Goal: Transaction & Acquisition: Purchase product/service

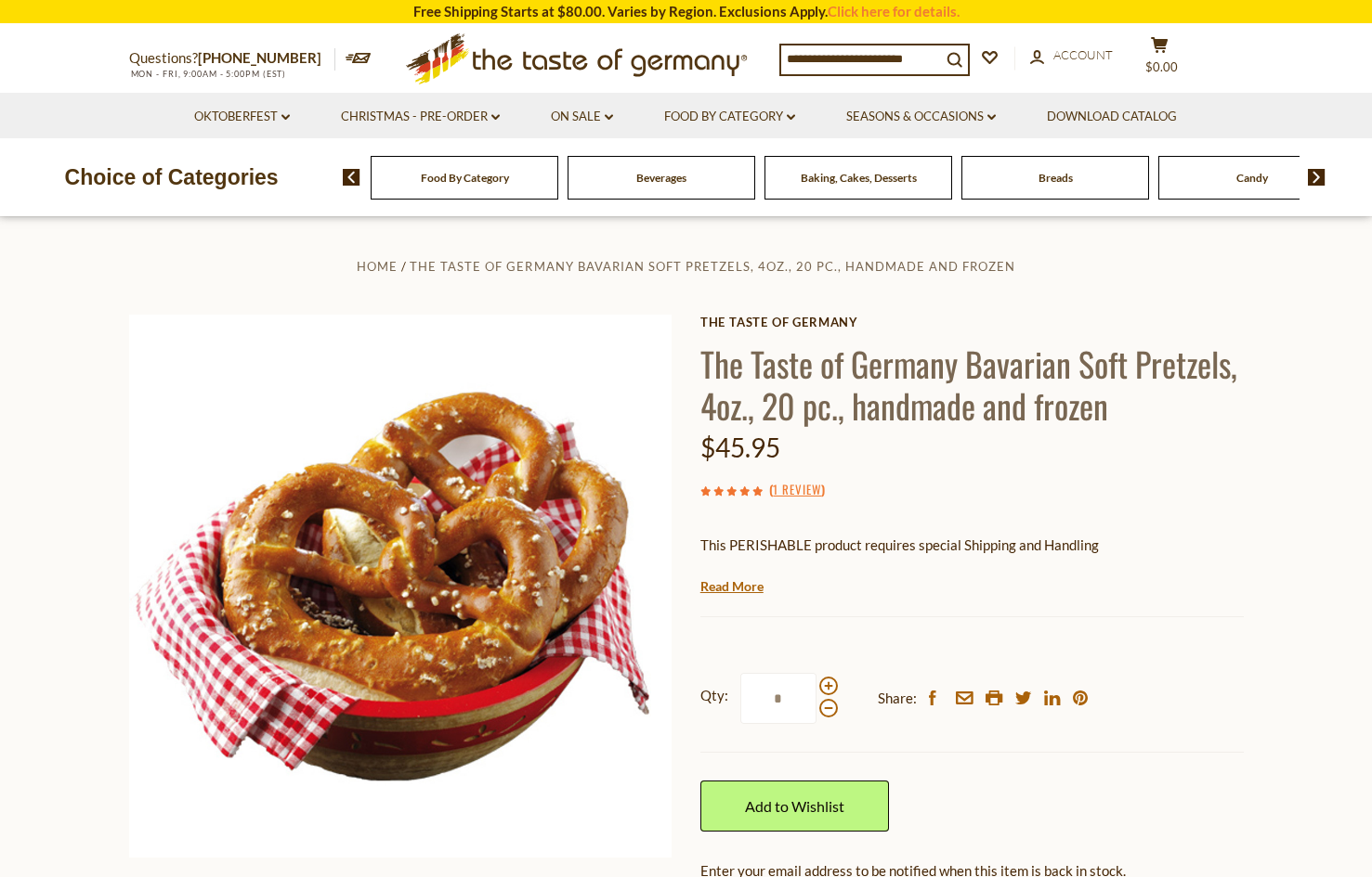
click at [845, 181] on span "Baking, Cakes, Desserts" at bounding box center [858, 177] width 116 height 14
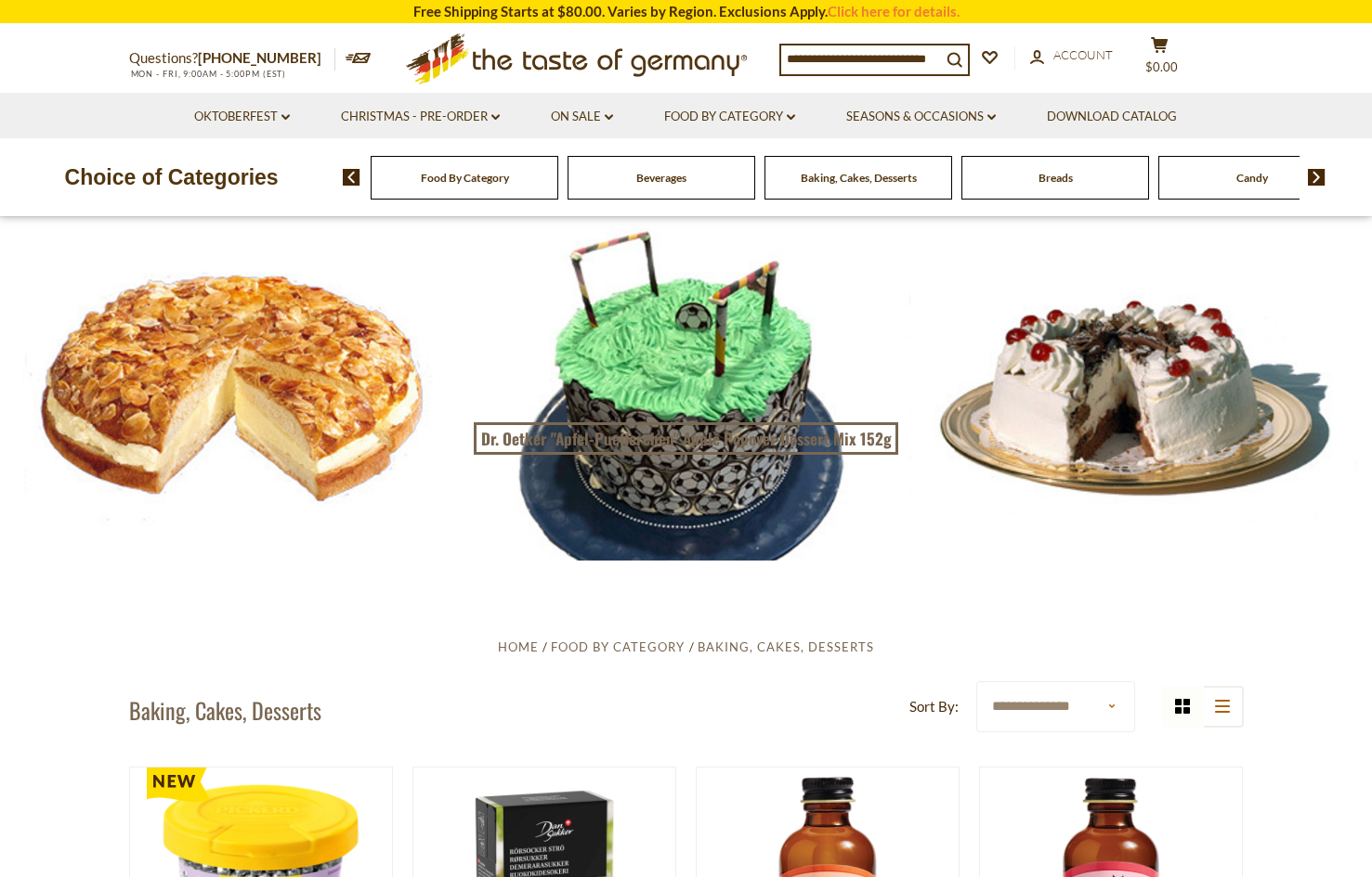
click at [921, 59] on input at bounding box center [860, 59] width 160 height 26
drag, startPoint x: 943, startPoint y: 53, endPoint x: 780, endPoint y: 56, distance: 163.0
click at [781, 56] on input at bounding box center [860, 59] width 160 height 26
click at [913, 52] on input at bounding box center [860, 59] width 160 height 26
click at [799, 59] on input at bounding box center [860, 59] width 160 height 26
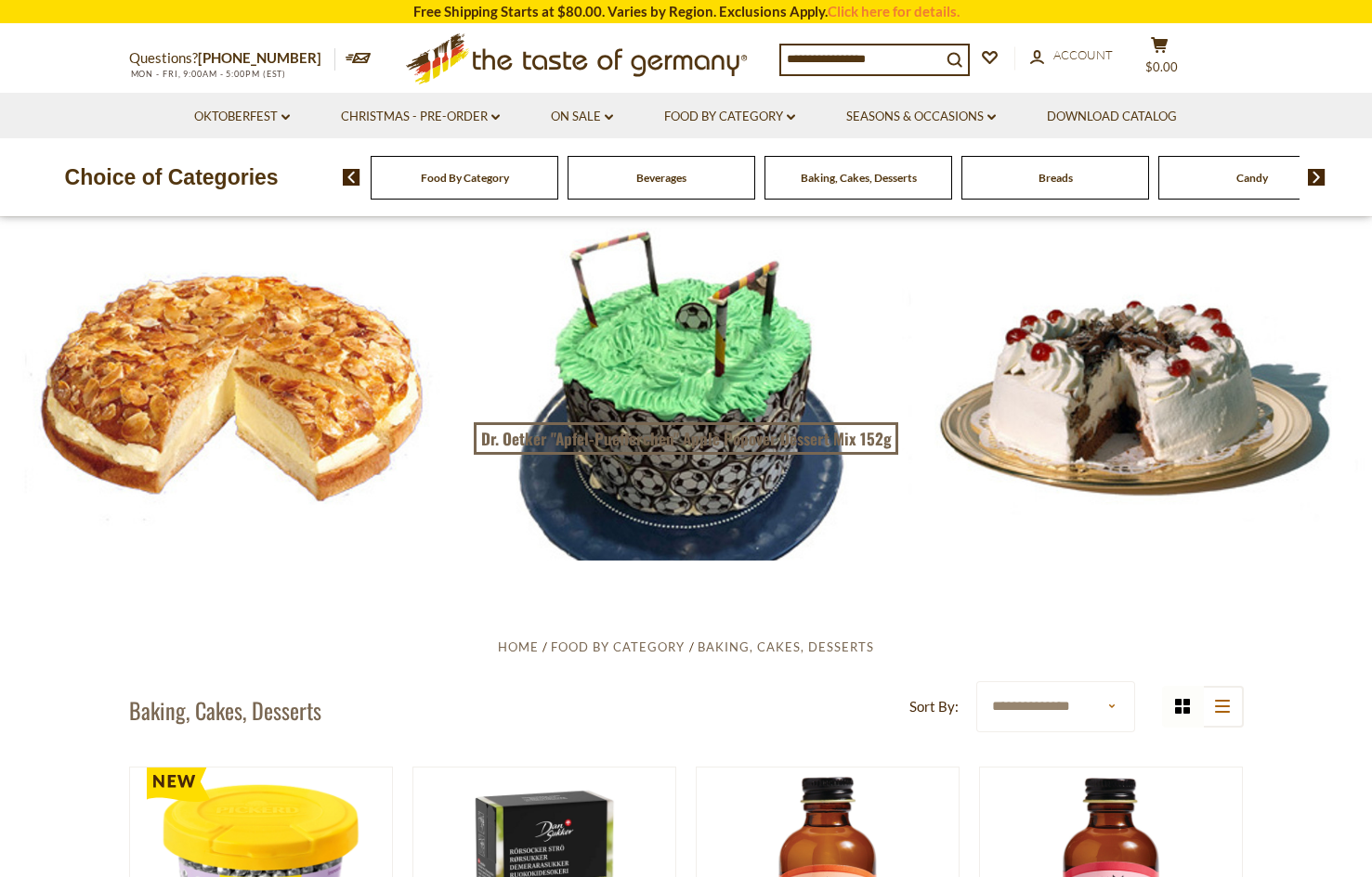
click at [781, 59] on input at bounding box center [860, 59] width 160 height 26
click at [961, 58] on icon "search_icon" at bounding box center [954, 60] width 16 height 16
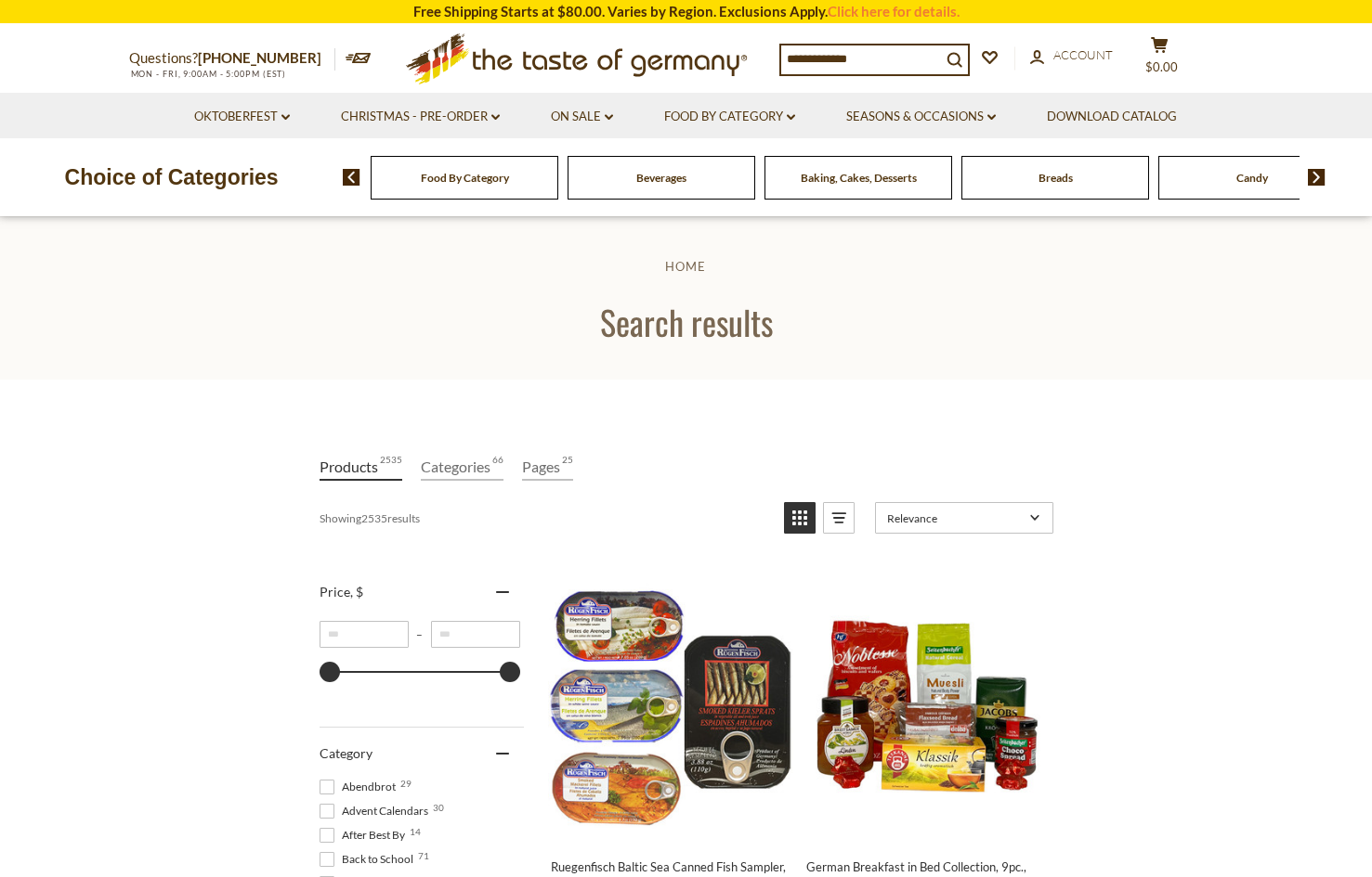
click at [808, 53] on input at bounding box center [860, 59] width 160 height 26
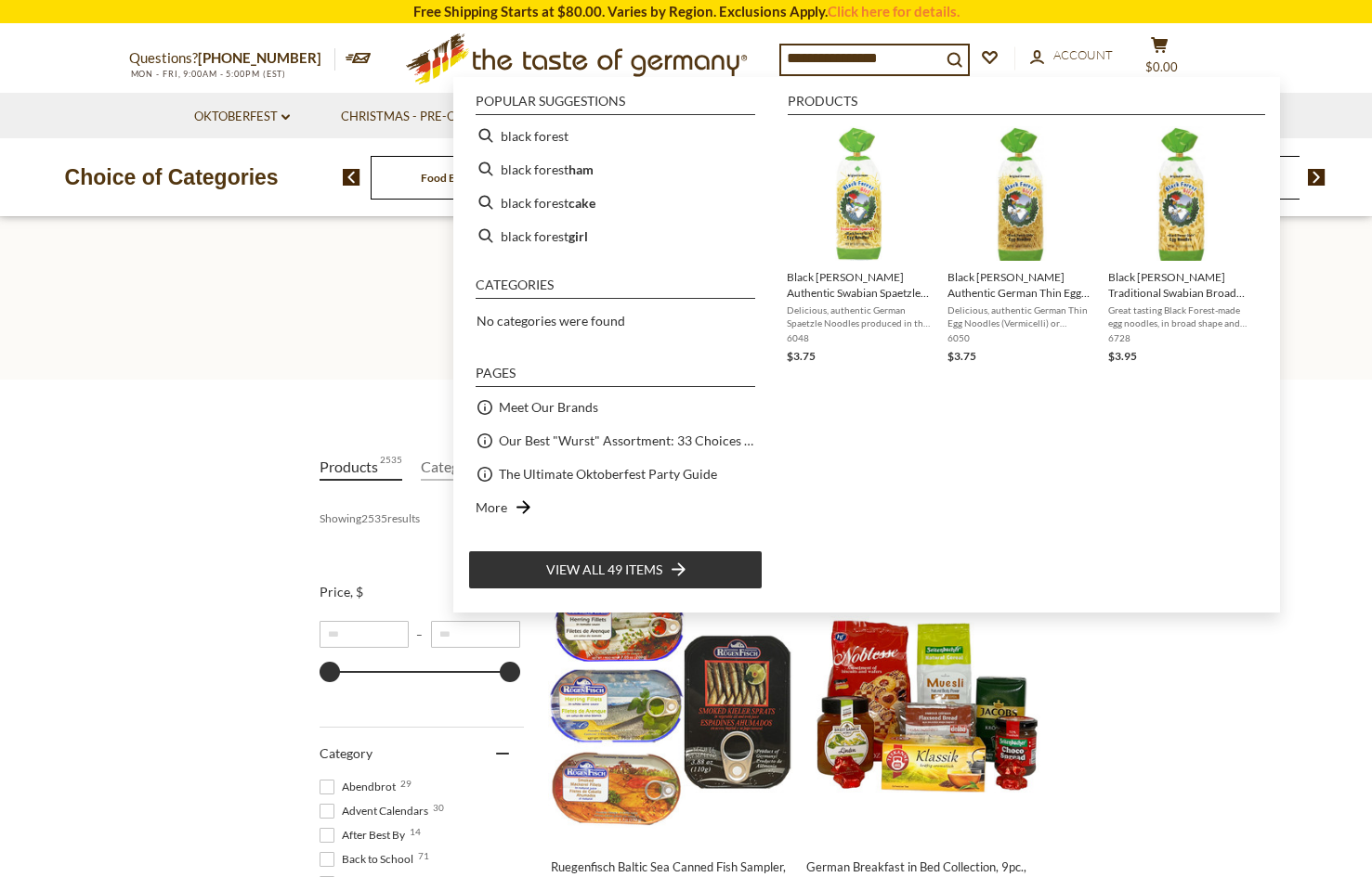
type input "**********"
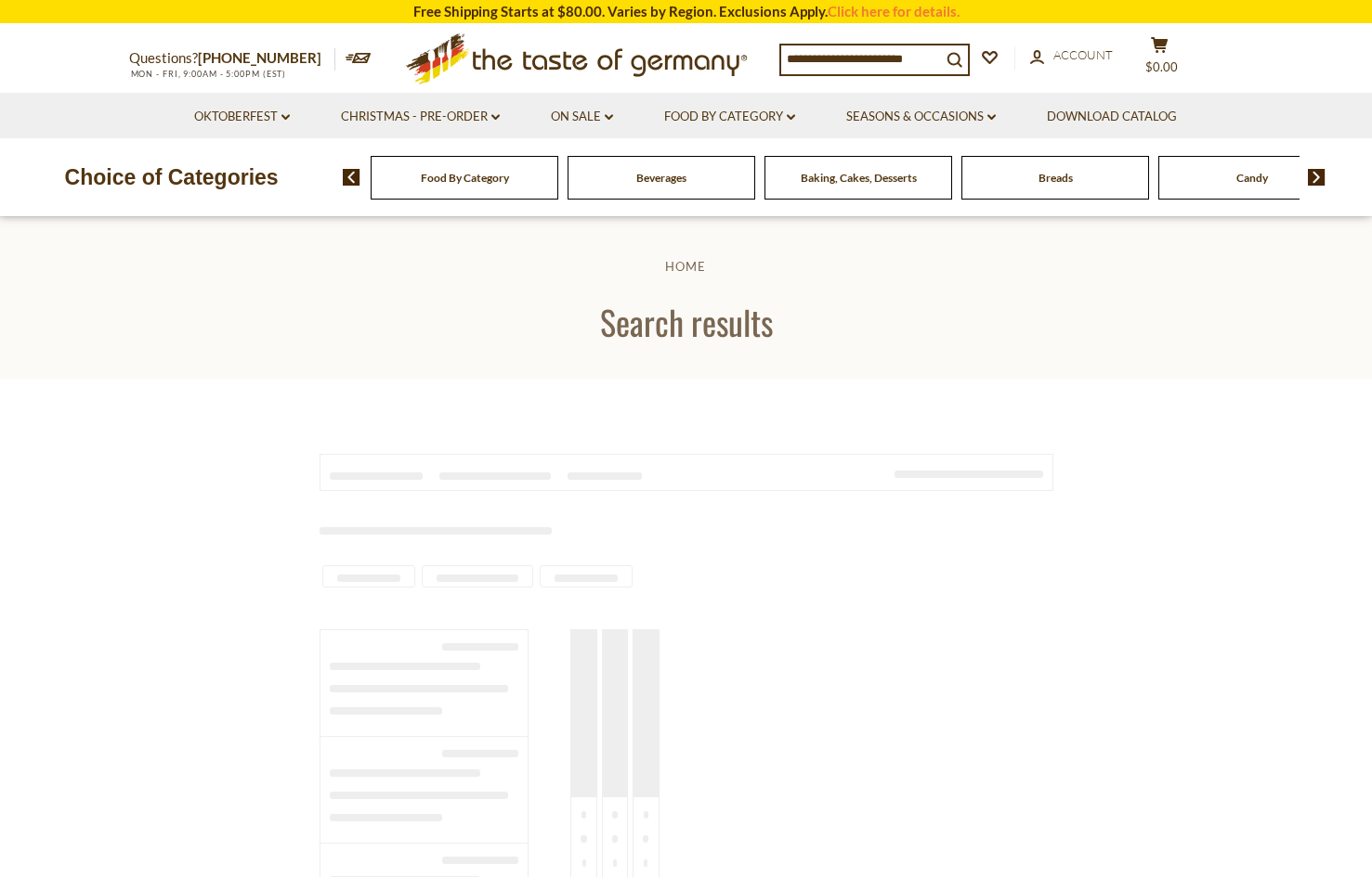
type input "**********"
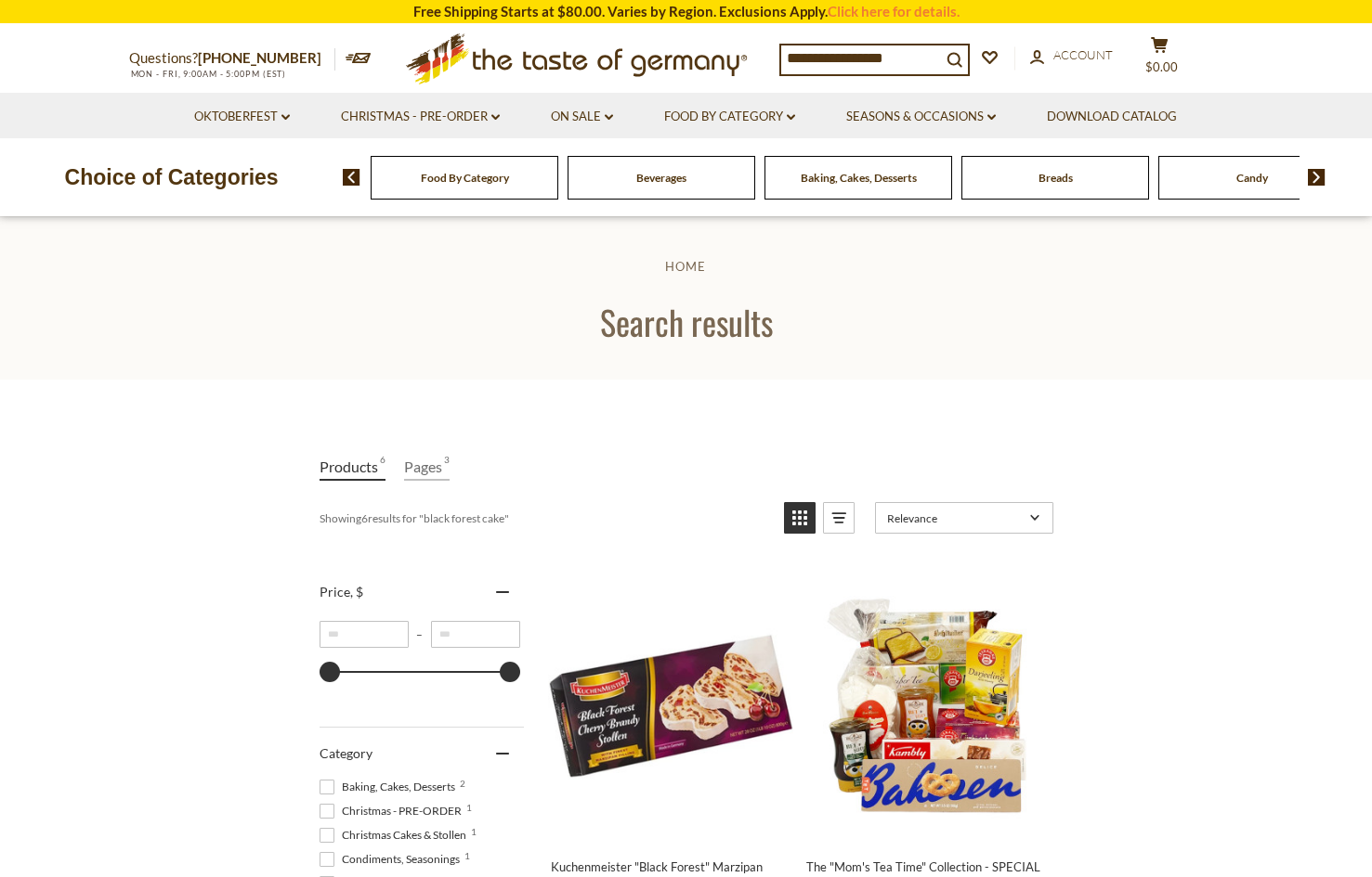
click at [558, 191] on div "Candy" at bounding box center [465, 178] width 187 height 44
click at [1257, 177] on span "Candy" at bounding box center [1251, 177] width 32 height 14
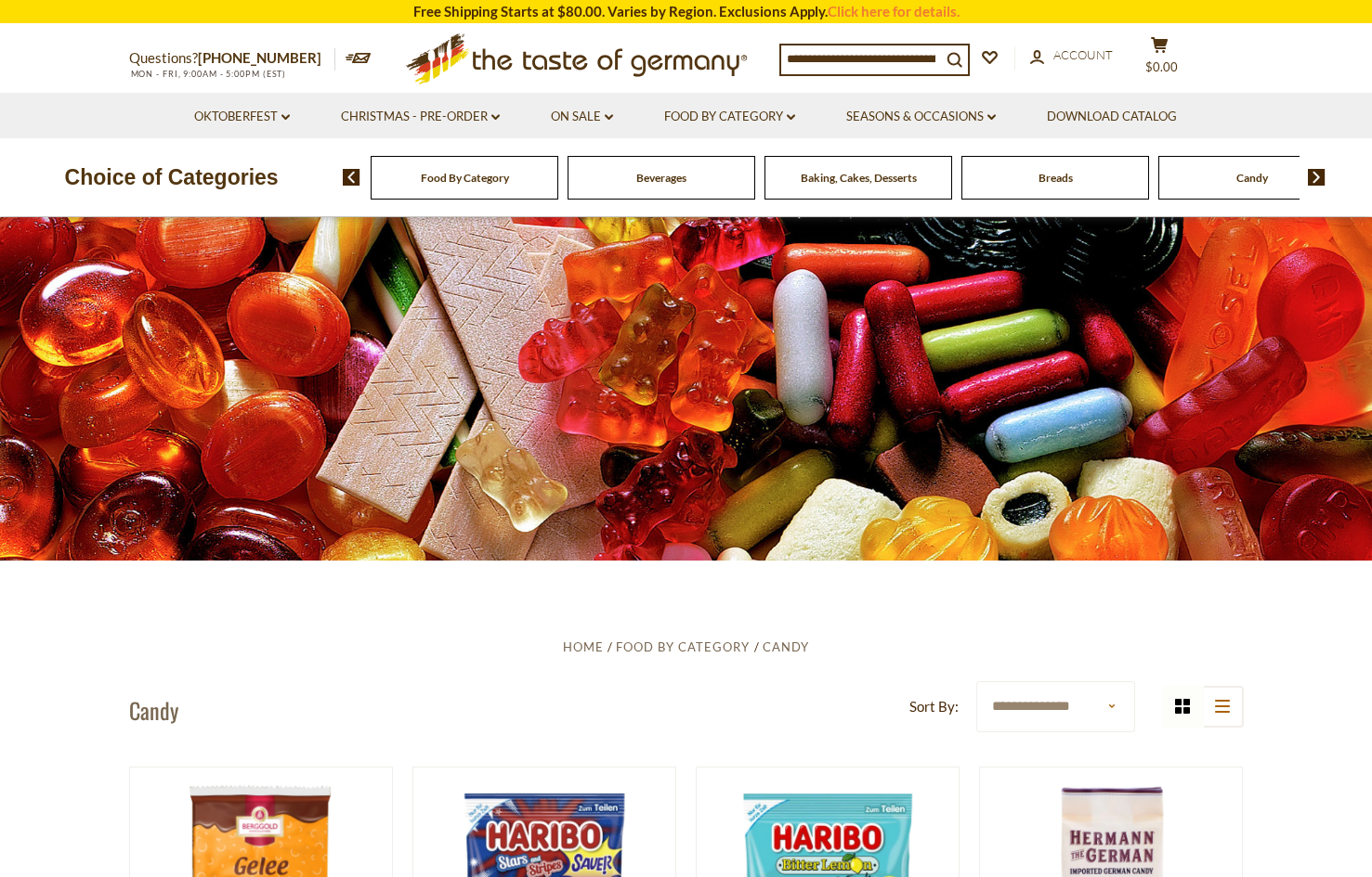
click at [867, 55] on input at bounding box center [860, 59] width 160 height 26
click at [962, 54] on icon "search_icon" at bounding box center [954, 60] width 16 height 16
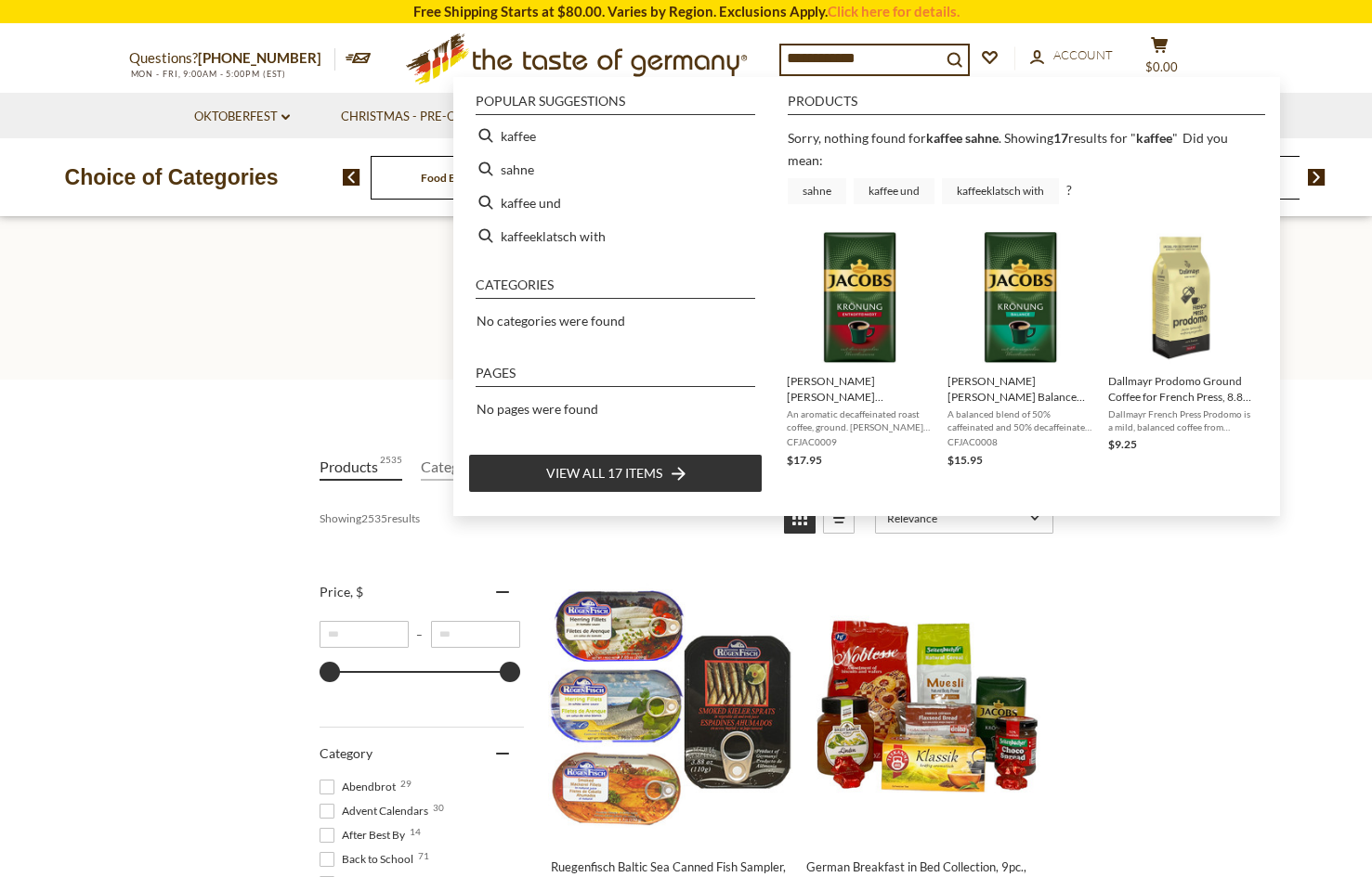
type input "**********"
